Goal: Transaction & Acquisition: Purchase product/service

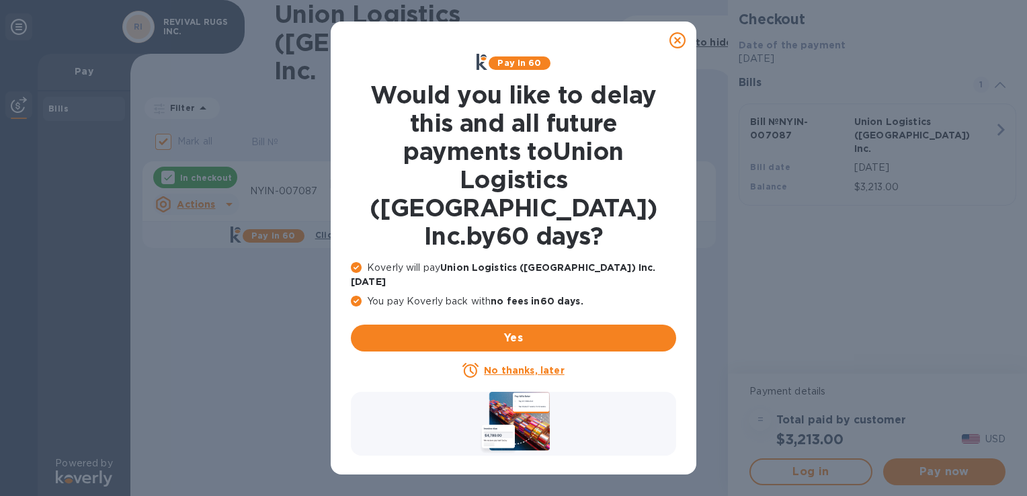
click at [678, 42] on icon at bounding box center [678, 40] width 16 height 16
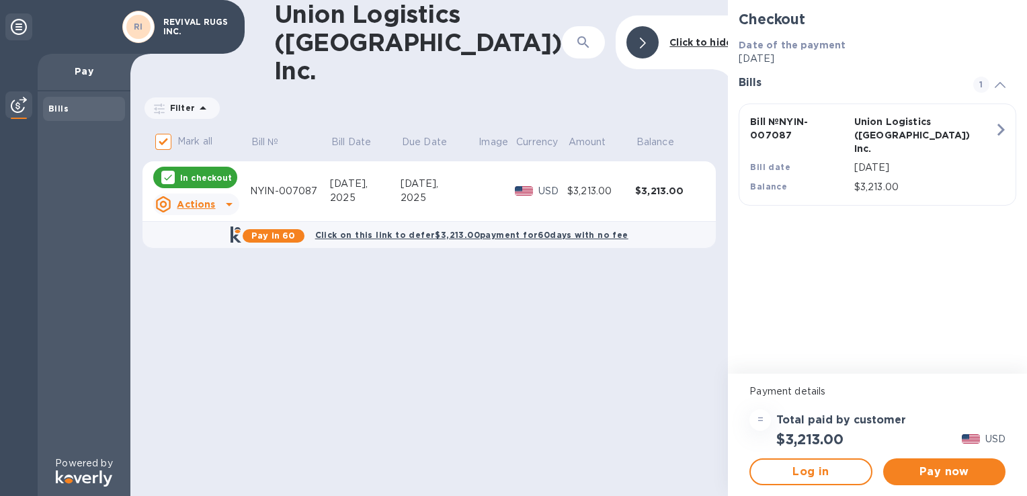
click at [229, 203] on icon at bounding box center [229, 204] width 7 height 3
click at [217, 231] on b "Open bill" at bounding box center [213, 230] width 45 height 11
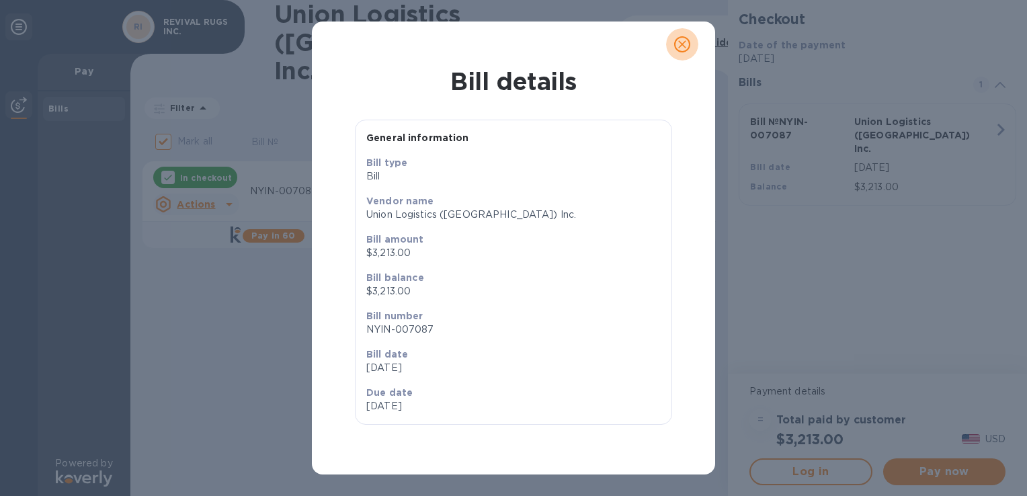
click at [685, 46] on icon "close" at bounding box center [682, 44] width 8 height 8
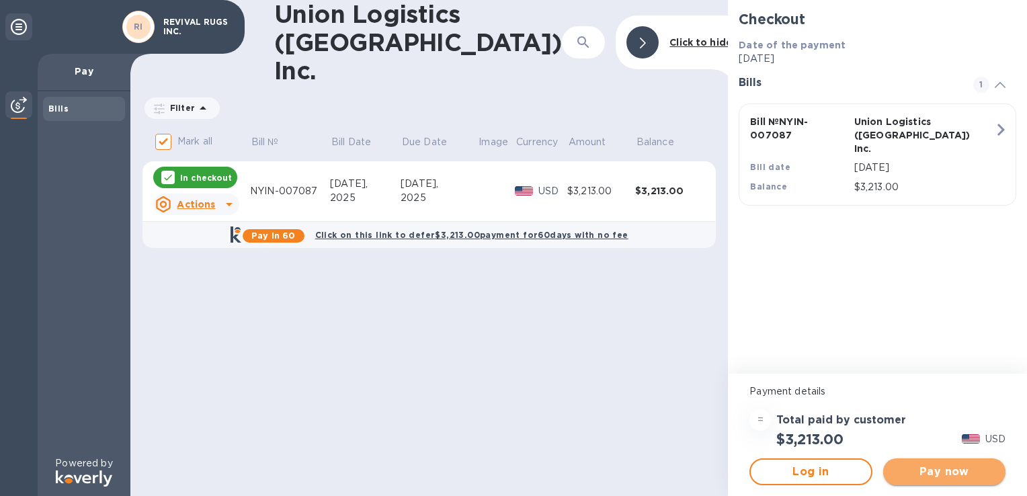
click at [962, 472] on span "Pay now" at bounding box center [944, 472] width 101 height 16
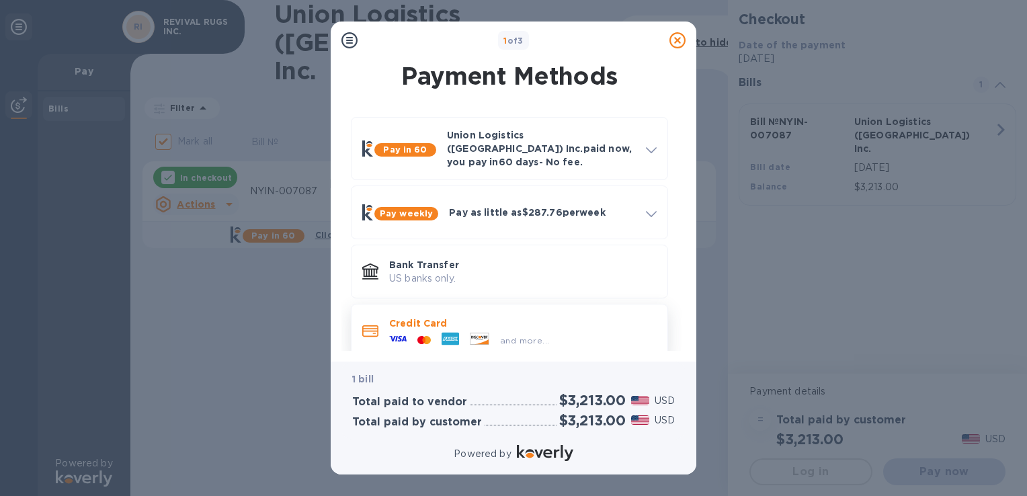
click at [499, 330] on div "and more..." at bounding box center [469, 340] width 171 height 20
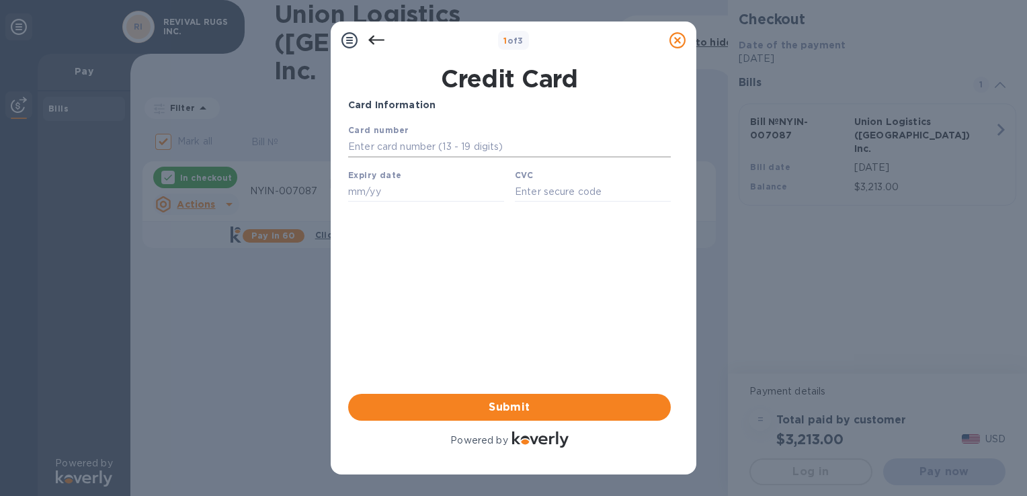
click at [398, 149] on input "text" at bounding box center [509, 147] width 323 height 20
click at [375, 141] on input "text" at bounding box center [509, 147] width 323 height 20
type input "[CREDIT_CARD_NUMBER]"
click at [379, 185] on input "text" at bounding box center [426, 192] width 156 height 20
click at [379, 189] on input "text" at bounding box center [426, 192] width 156 height 20
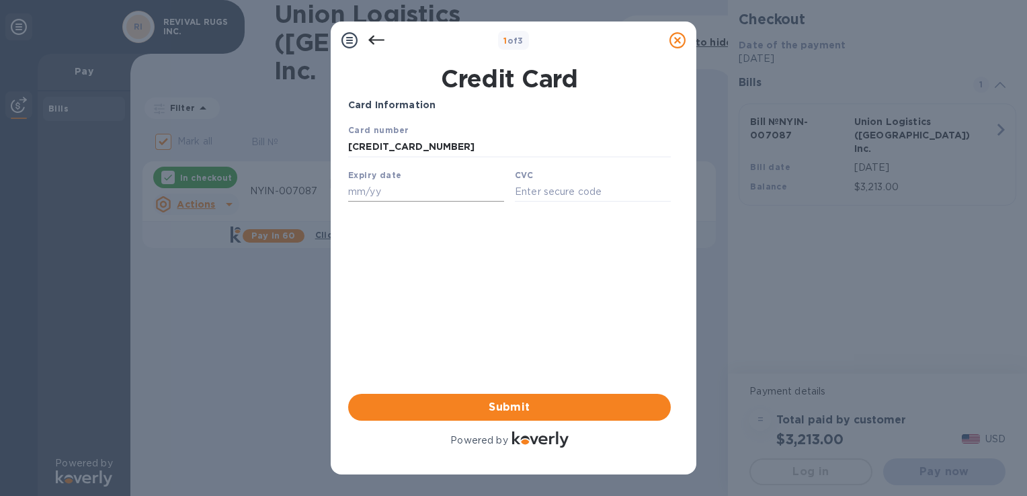
click at [409, 194] on input "text" at bounding box center [426, 192] width 156 height 20
click at [389, 187] on input "text" at bounding box center [426, 192] width 156 height 20
paste input "04/29"
click at [372, 191] on input "04/29" at bounding box center [426, 192] width 156 height 20
drag, startPoint x: 372, startPoint y: 191, endPoint x: 338, endPoint y: 194, distance: 34.5
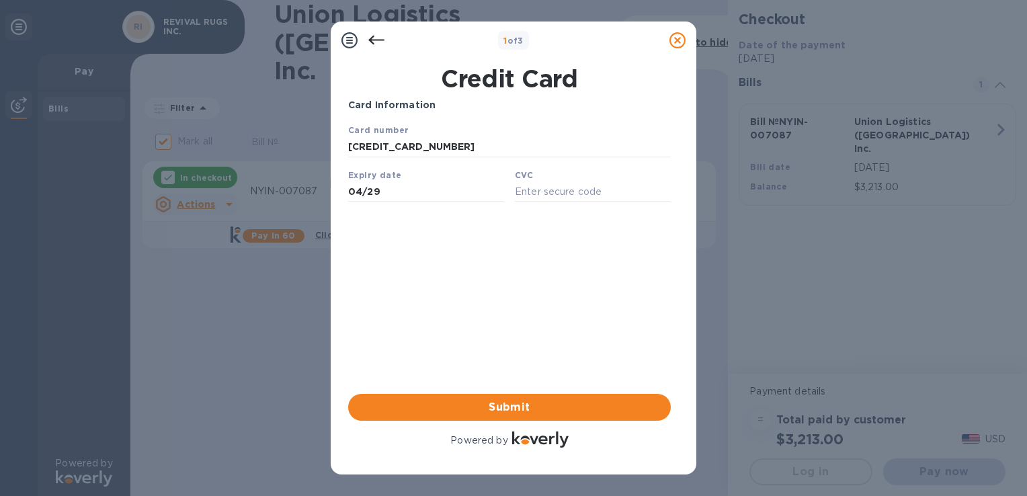
click at [348, 194] on html "Card number [CREDIT_CARD_NUMBER] Expiry date 04/29 CVC Save" at bounding box center [509, 167] width 323 height 89
type input "04/29"
click at [530, 190] on input "text" at bounding box center [593, 192] width 156 height 20
click at [573, 184] on input "text" at bounding box center [593, 192] width 156 height 20
paste input "365"
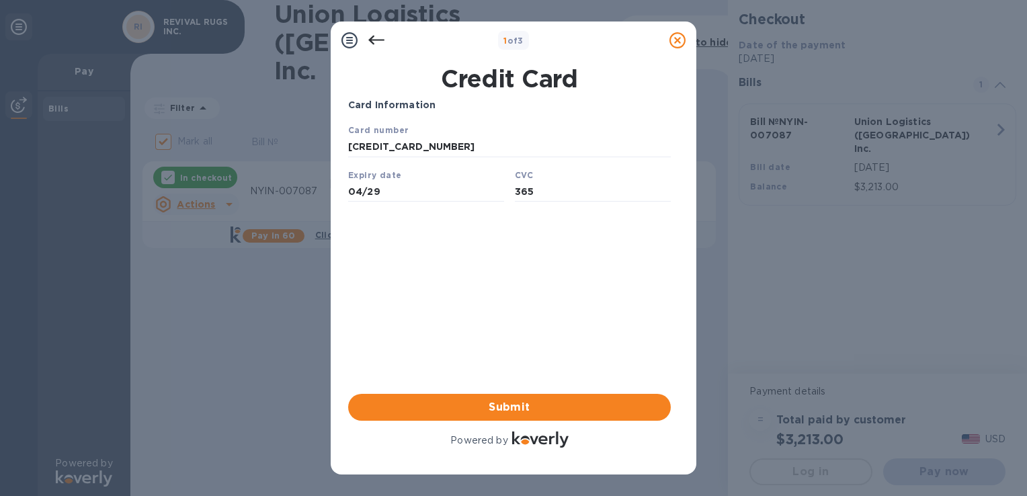
type input "365"
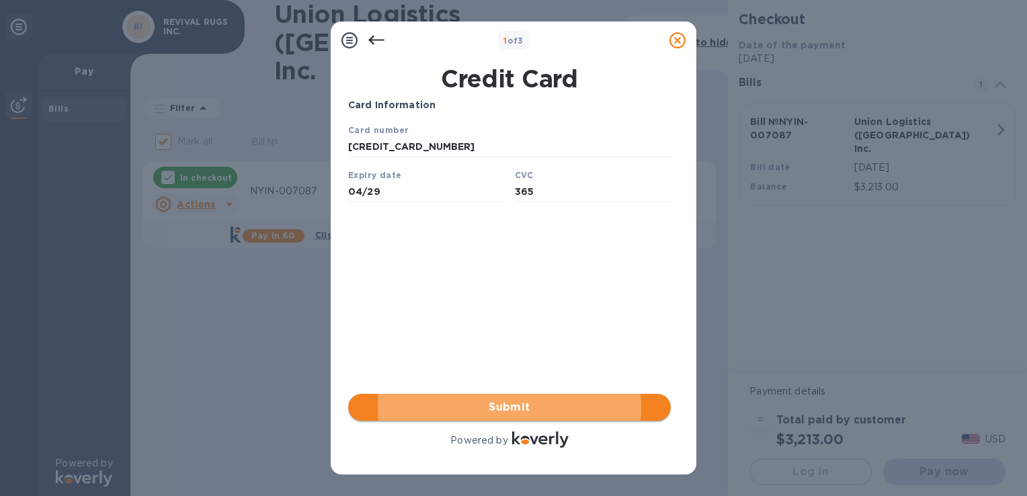
click at [541, 407] on span "Submit" at bounding box center [509, 407] width 301 height 16
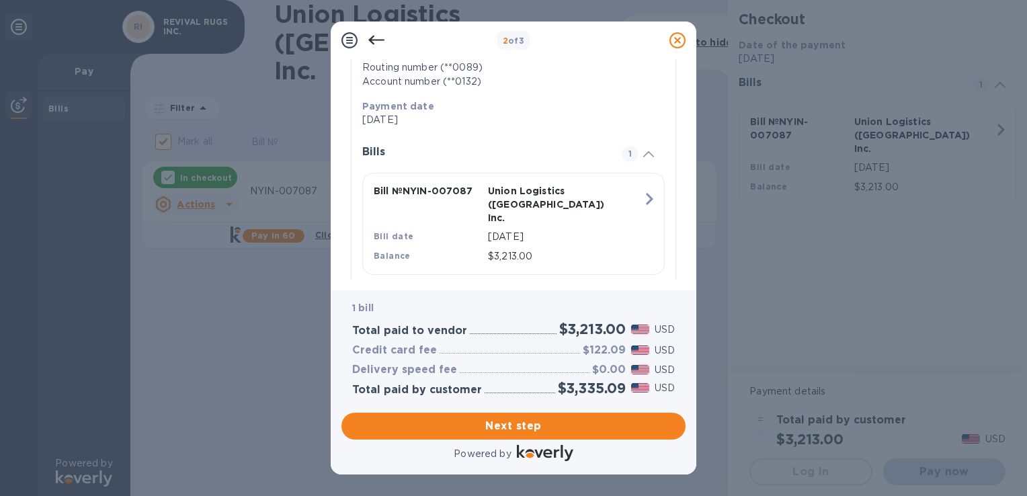
scroll to position [239, 0]
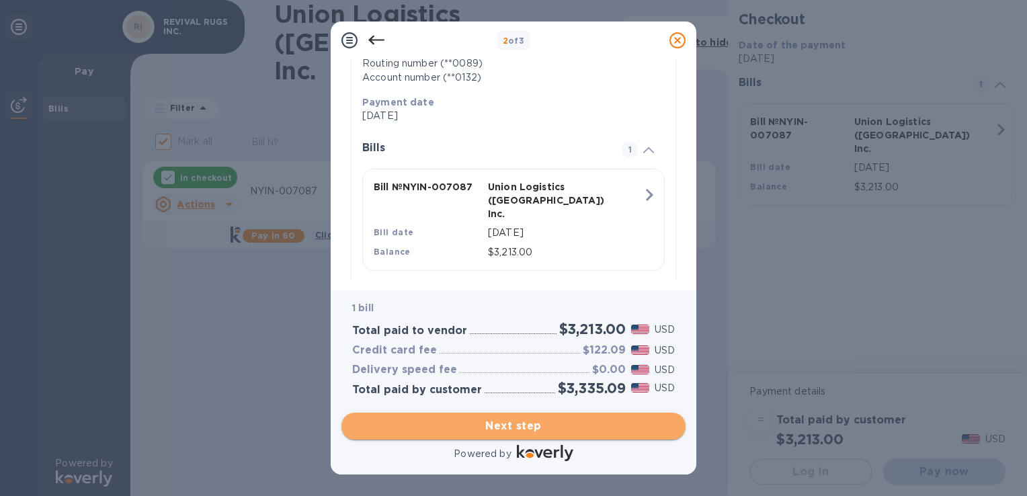
click at [510, 428] on span "Next step" at bounding box center [513, 426] width 323 height 16
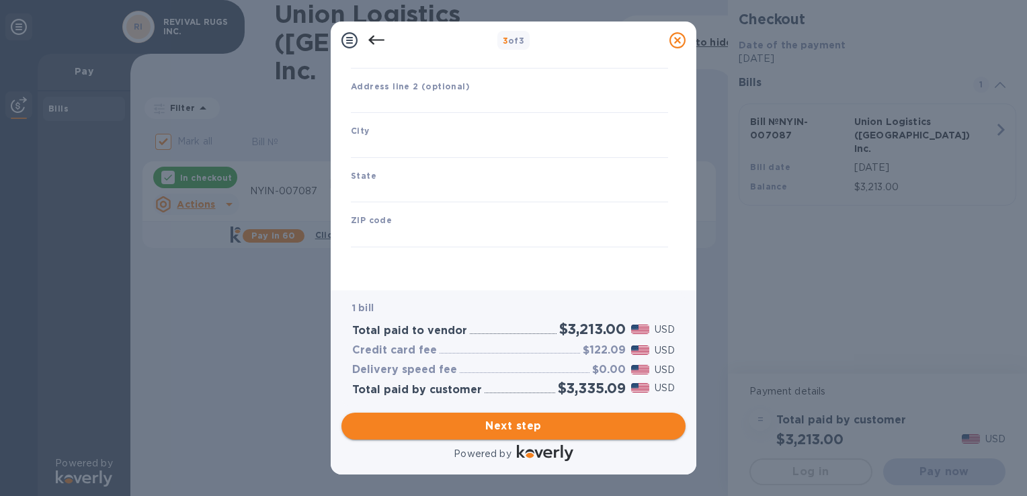
type input "[GEOGRAPHIC_DATA]"
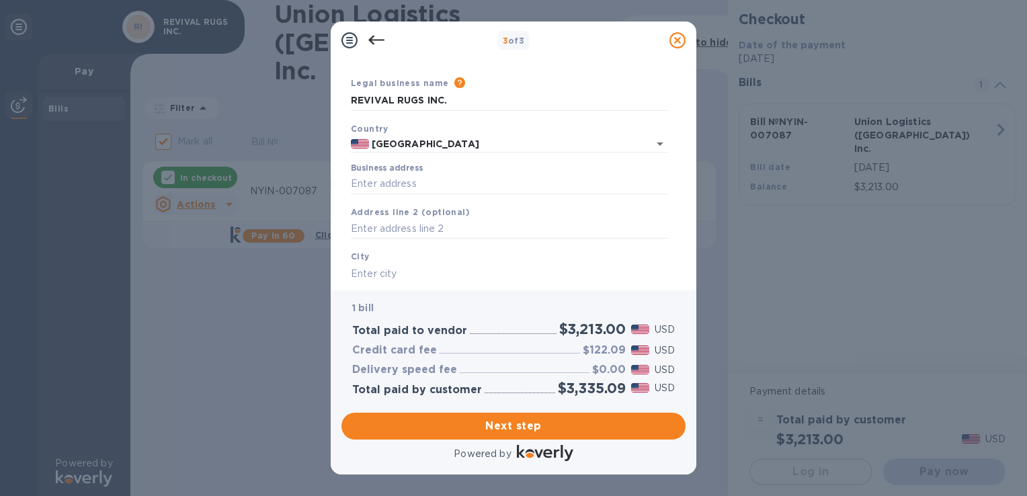
scroll to position [28, 0]
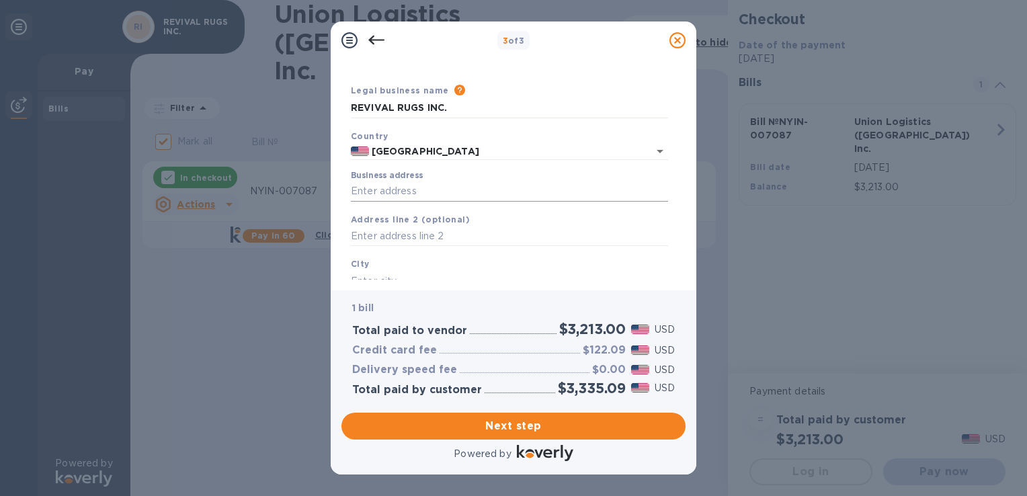
click at [455, 192] on input "Business address" at bounding box center [509, 192] width 317 height 20
type input "[STREET_ADDRESS]"
type input "[GEOGRAPHIC_DATA]"
type input "CA"
type input "94612"
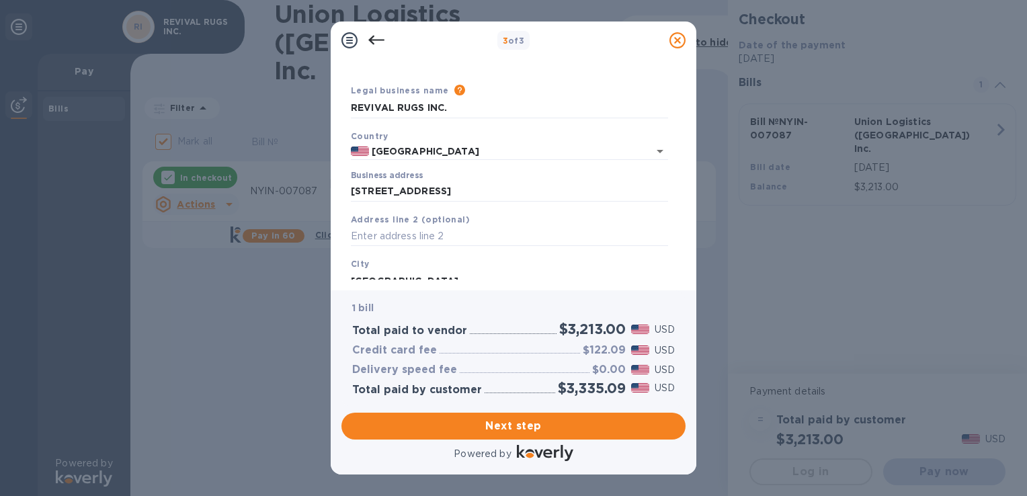
drag, startPoint x: 693, startPoint y: 169, endPoint x: 691, endPoint y: 186, distance: 16.9
click at [691, 186] on div "Business Information Legal business name Please provide the legal name that app…" at bounding box center [514, 174] width 366 height 231
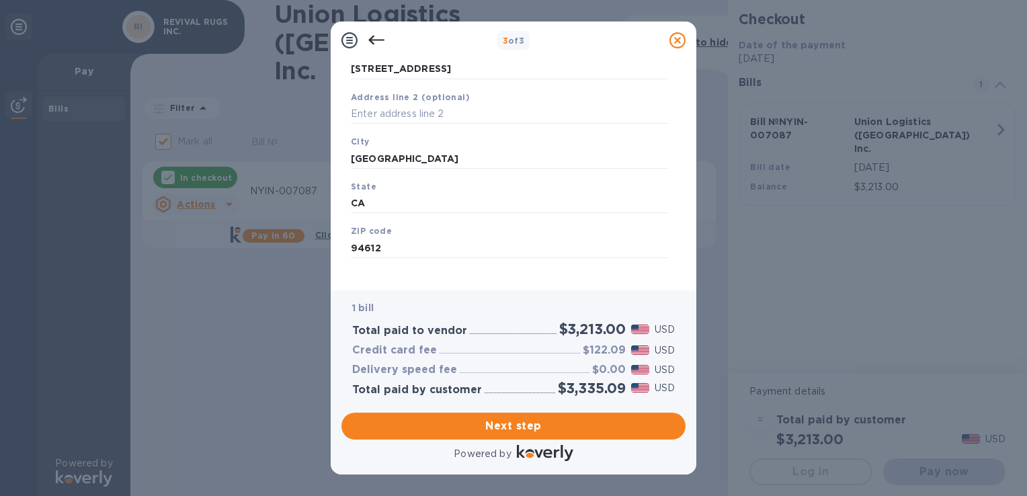
scroll to position [163, 0]
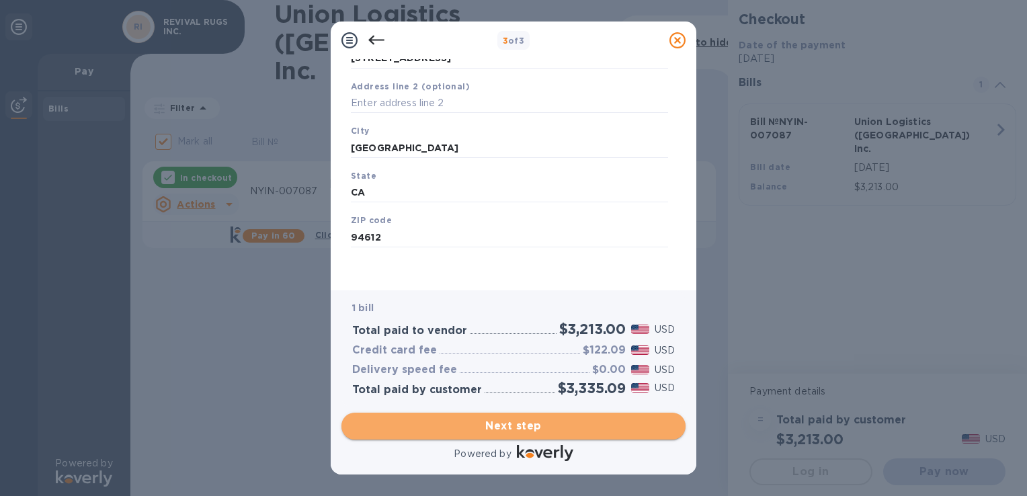
click at [493, 424] on span "Next step" at bounding box center [513, 426] width 323 height 16
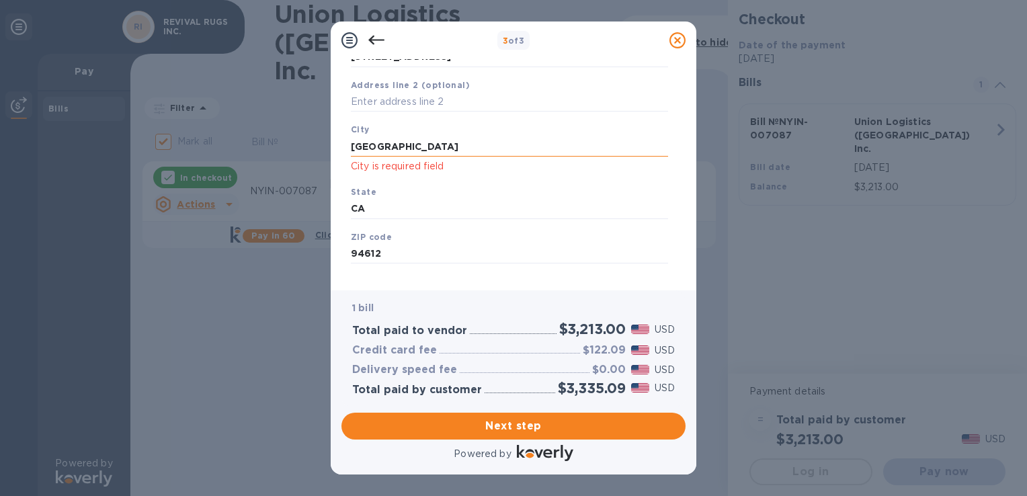
click at [414, 145] on input "[GEOGRAPHIC_DATA]" at bounding box center [509, 147] width 317 height 20
type input "[GEOGRAPHIC_DATA]"
type input "CA"
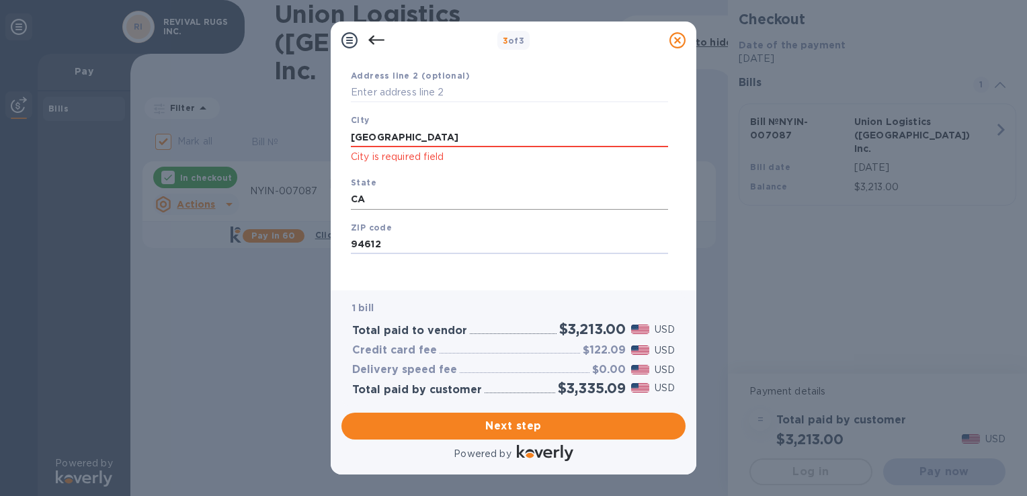
scroll to position [180, 0]
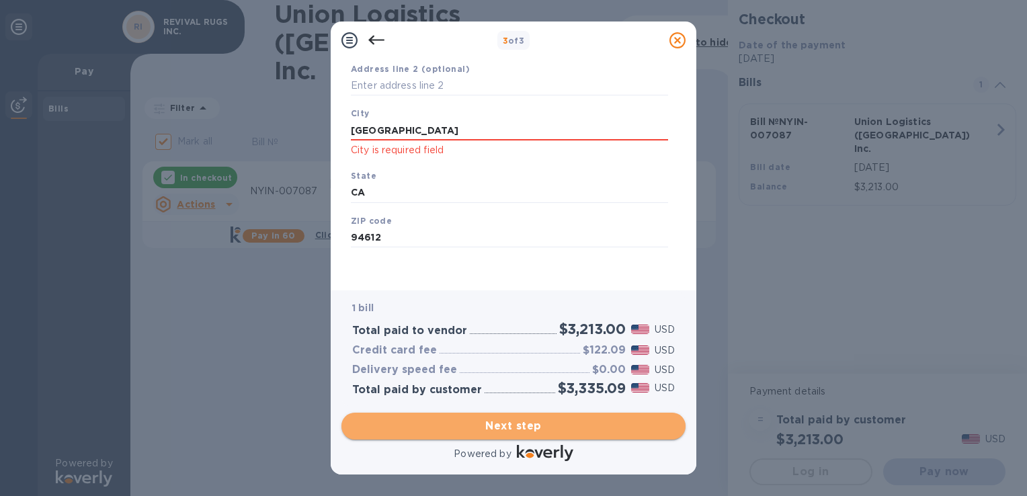
click at [568, 434] on span "Next step" at bounding box center [513, 426] width 323 height 16
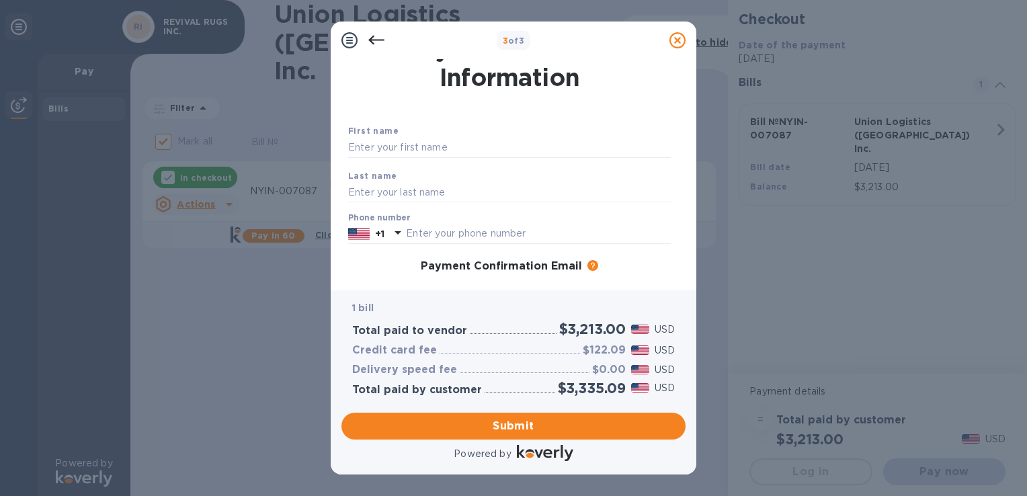
scroll to position [0, 0]
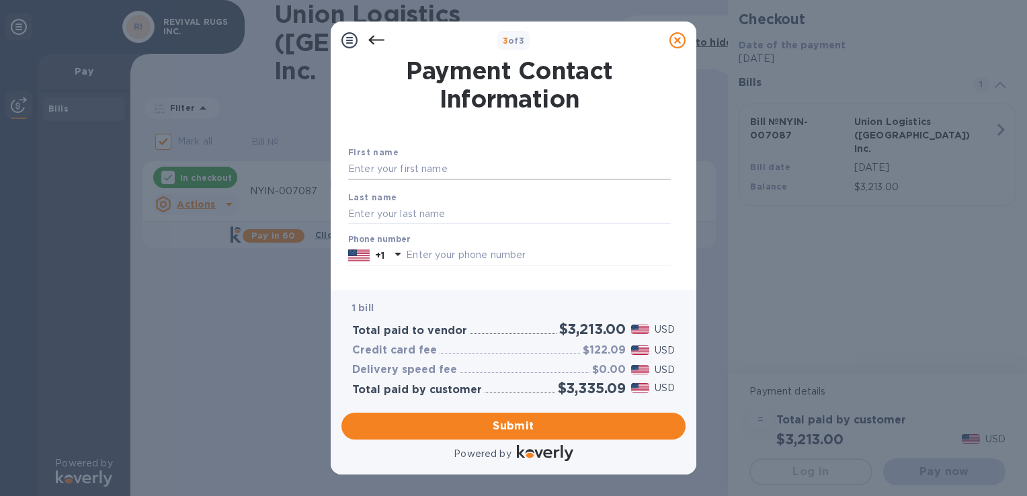
click at [468, 174] on input "text" at bounding box center [509, 169] width 323 height 20
click at [432, 120] on div at bounding box center [510, 118] width 328 height 5
click at [404, 169] on input "text" at bounding box center [509, 169] width 323 height 20
type input "Merve"
type input "Akin"
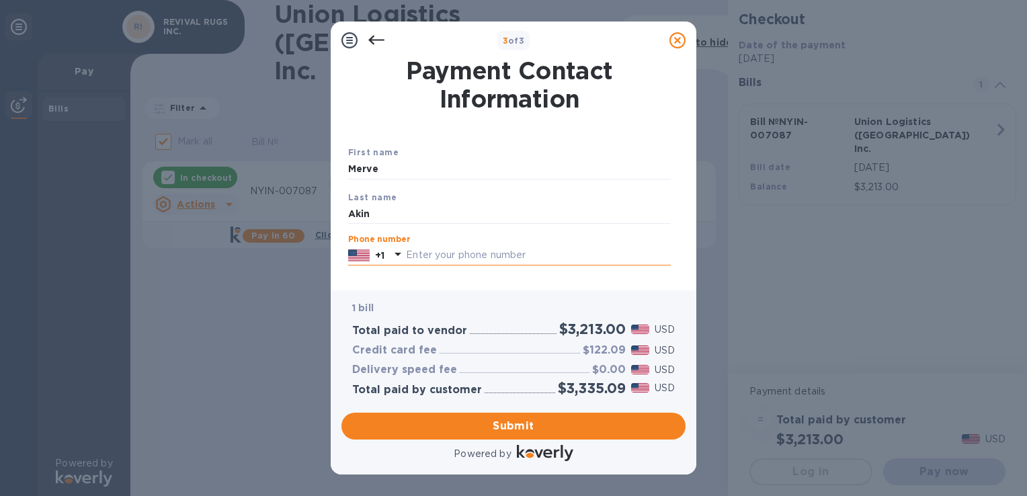
click at [490, 262] on input "text" at bounding box center [538, 255] width 265 height 20
type input "9012958378"
type input "[EMAIL_ADDRESS][DOMAIN_NAME]"
click at [477, 260] on input "9012958378" at bounding box center [538, 255] width 265 height 20
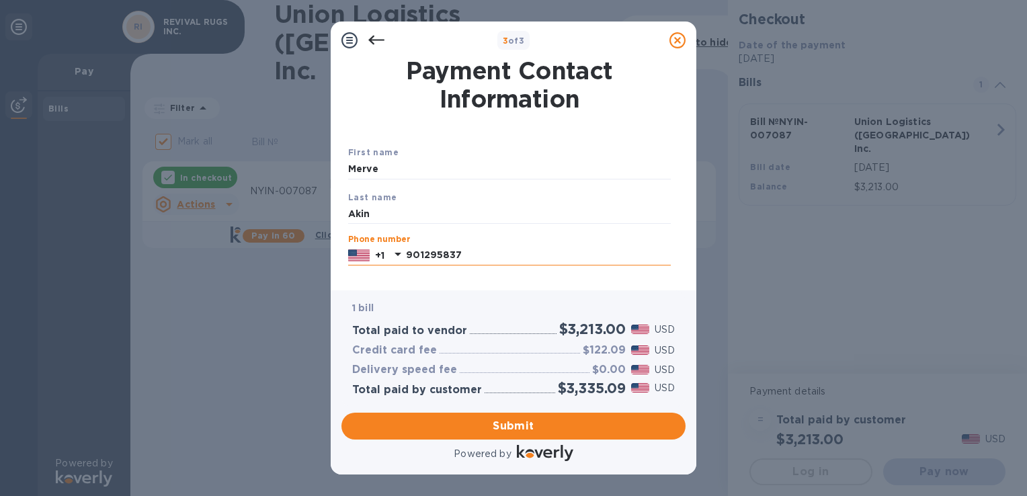
type input "9012958378"
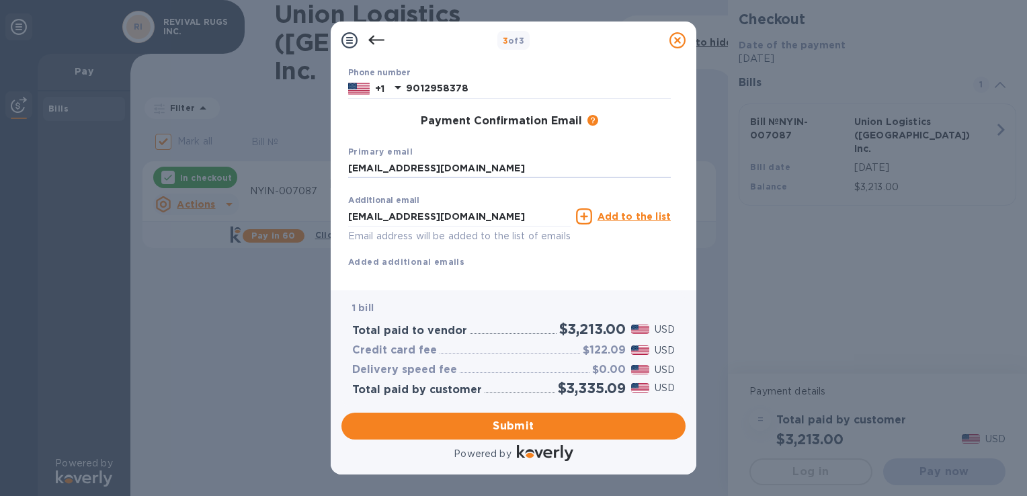
click at [594, 264] on div "Additional email [EMAIL_ADDRESS][DOMAIN_NAME] Email address will be added to th…" at bounding box center [509, 229] width 323 height 80
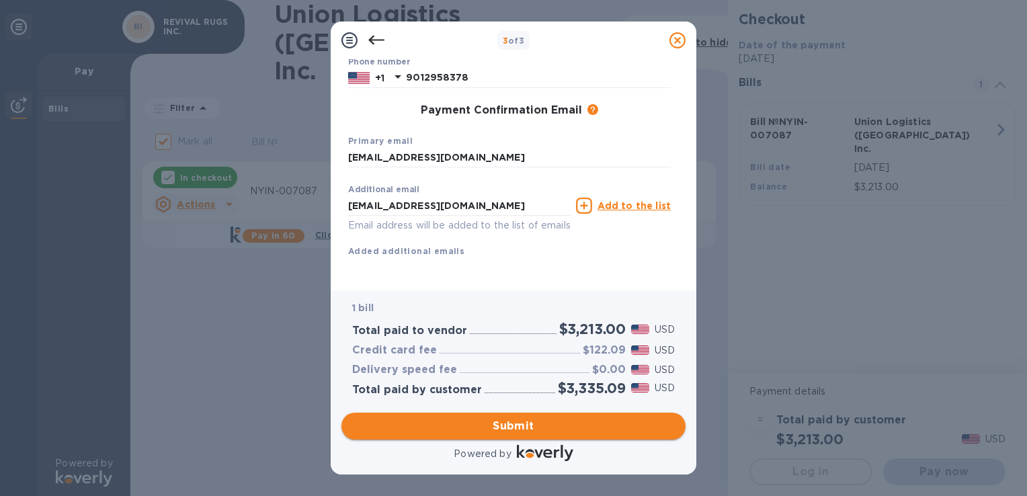
click at [547, 429] on span "Submit" at bounding box center [513, 426] width 323 height 16
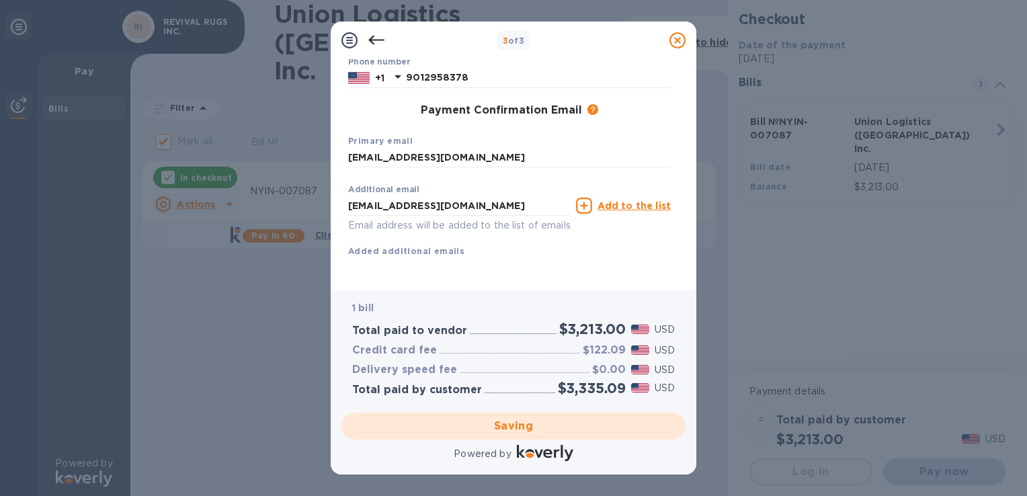
checkbox input "false"
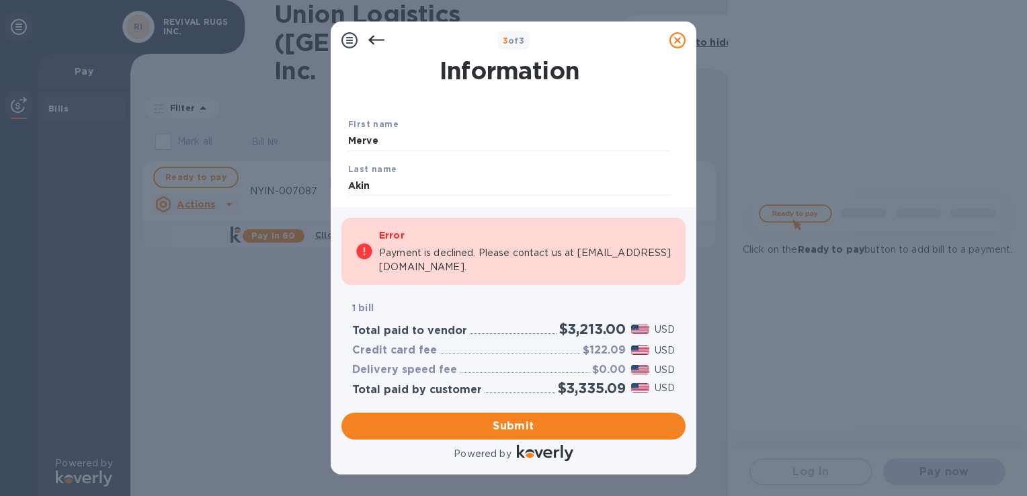
scroll to position [0, 0]
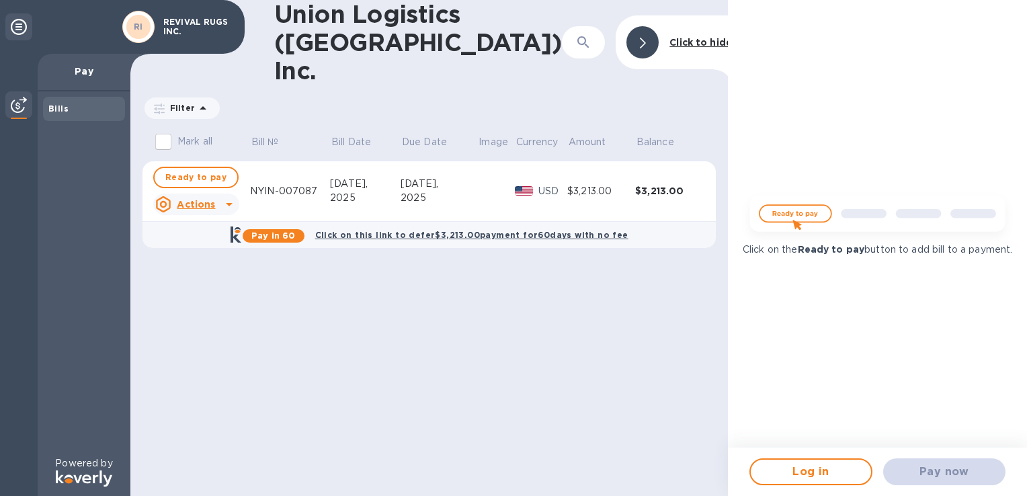
click at [533, 387] on div "Union Logistics ([GEOGRAPHIC_DATA]) Inc. ​ Click to hide Filter Amount Mark all…" at bounding box center [429, 248] width 598 height 496
